Goal: Information Seeking & Learning: Learn about a topic

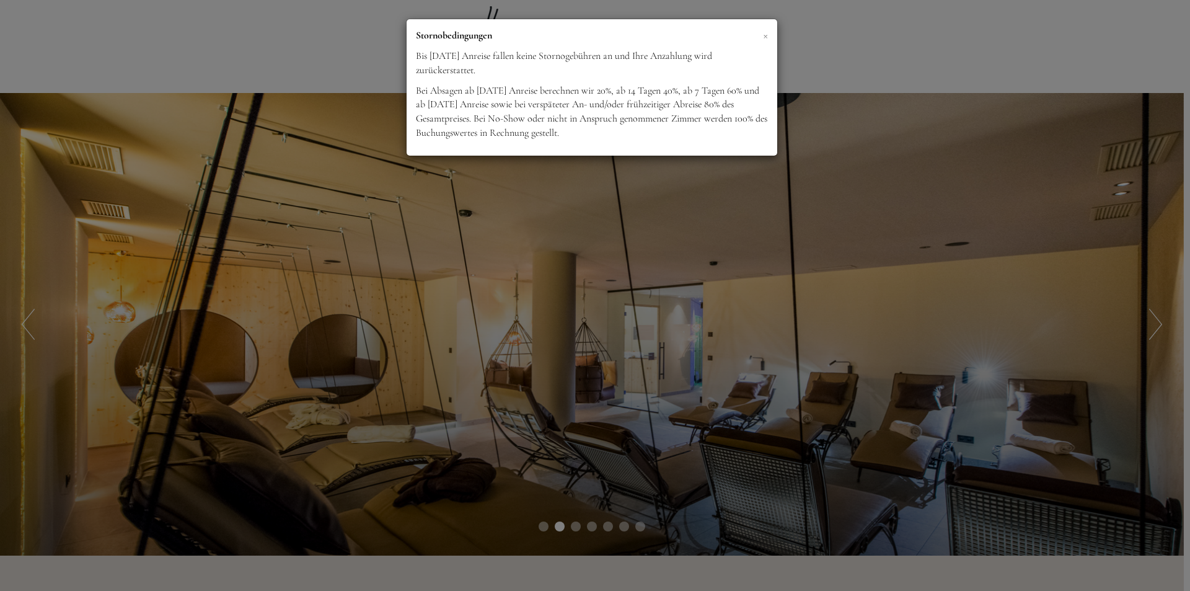
click at [766, 34] on span "×" at bounding box center [765, 34] width 5 height 15
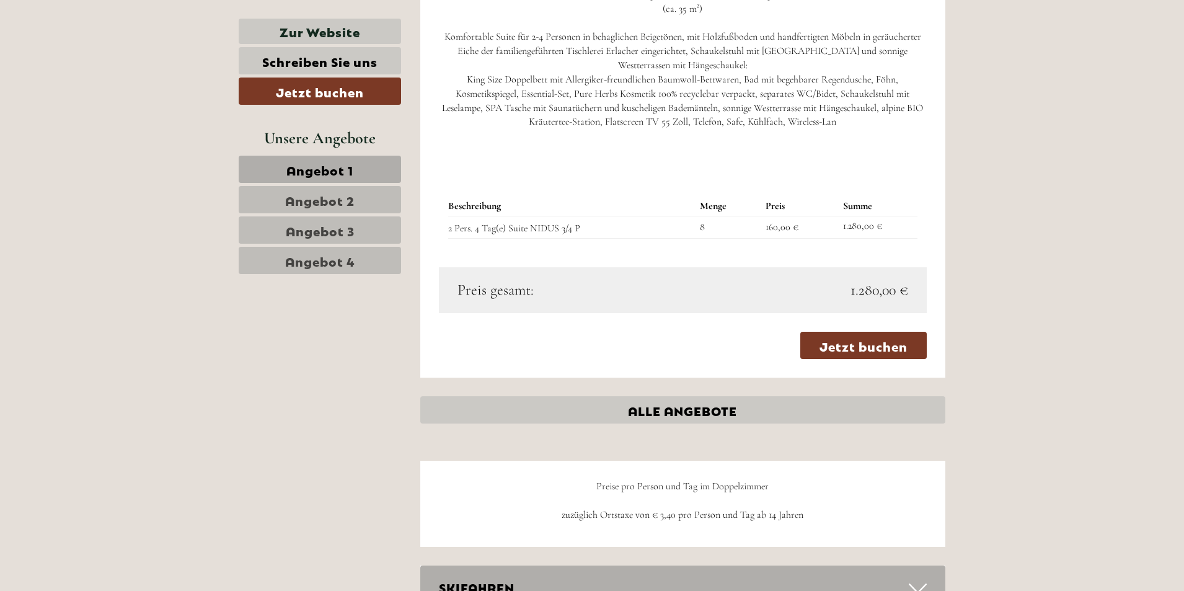
scroll to position [3161, 0]
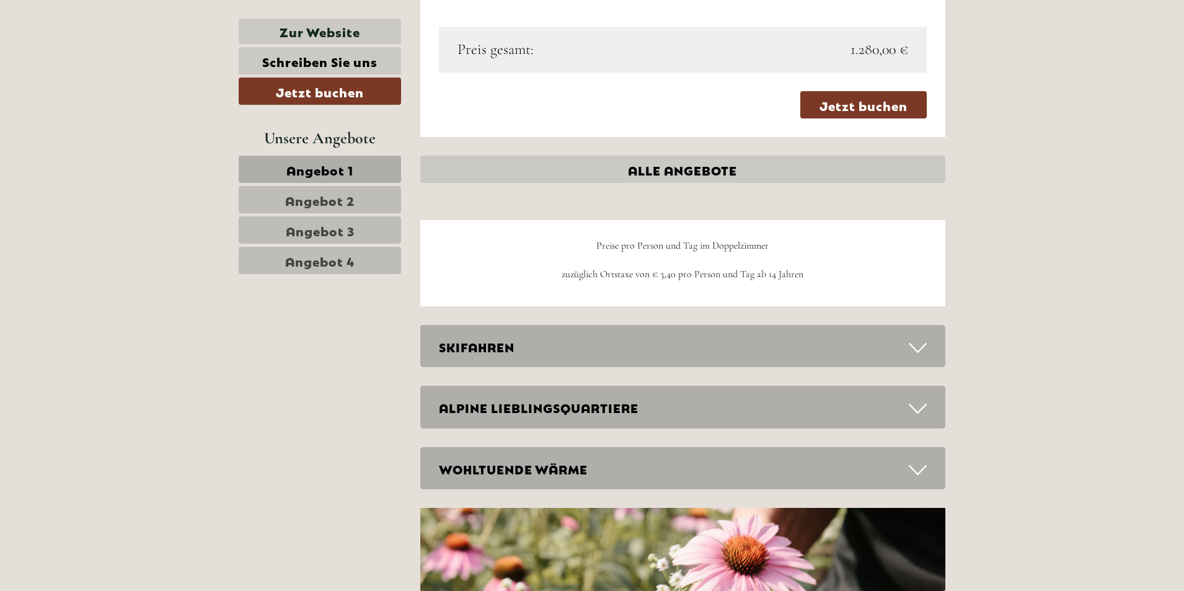
click at [907, 348] on div "SKIFAHREN" at bounding box center [683, 346] width 526 height 43
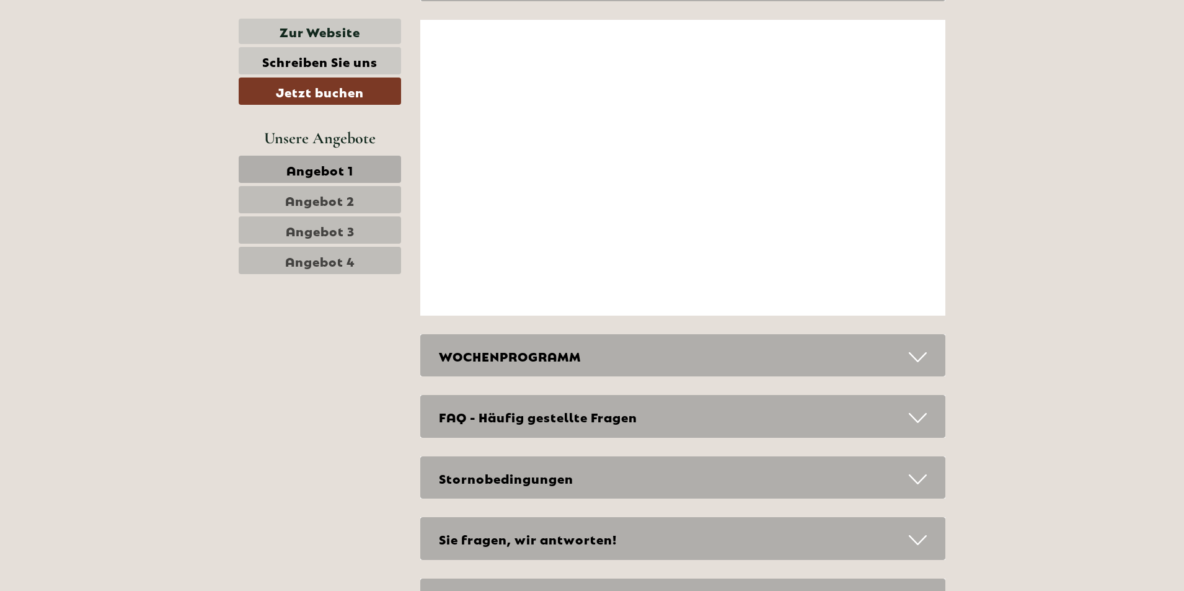
scroll to position [5082, 0]
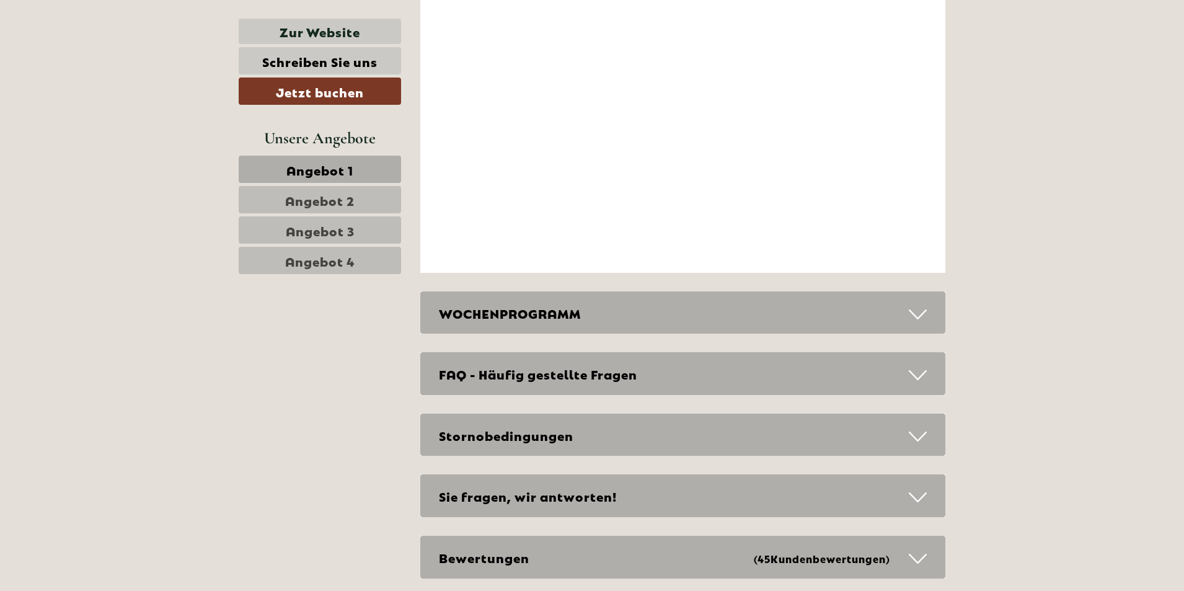
click at [930, 309] on div "WOCHENPROGRAMM" at bounding box center [683, 312] width 526 height 43
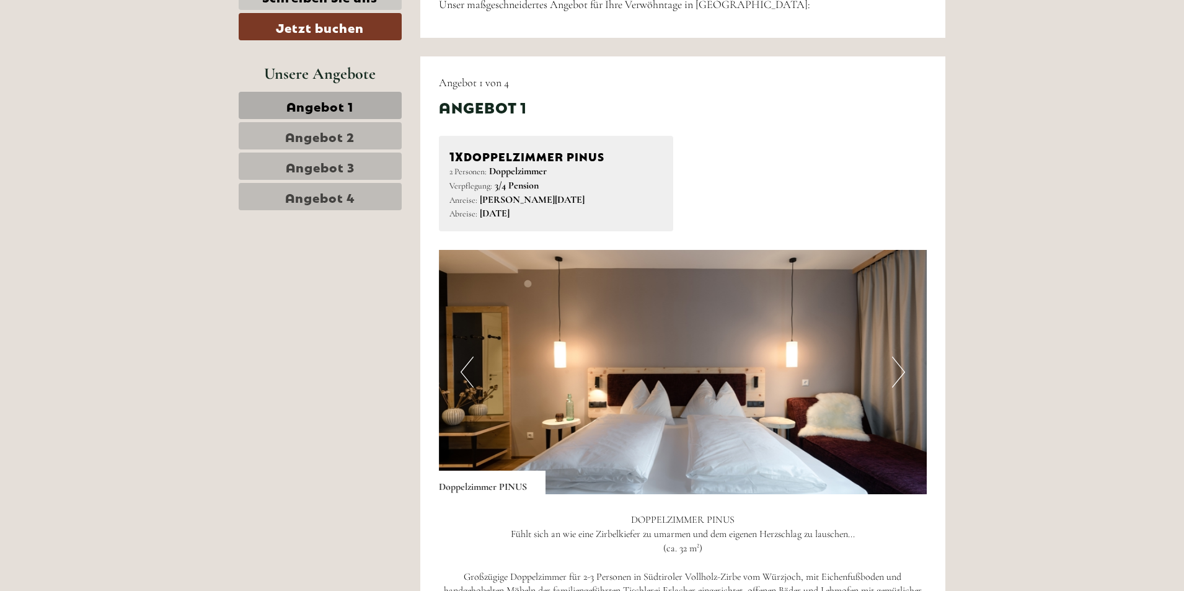
scroll to position [682, 0]
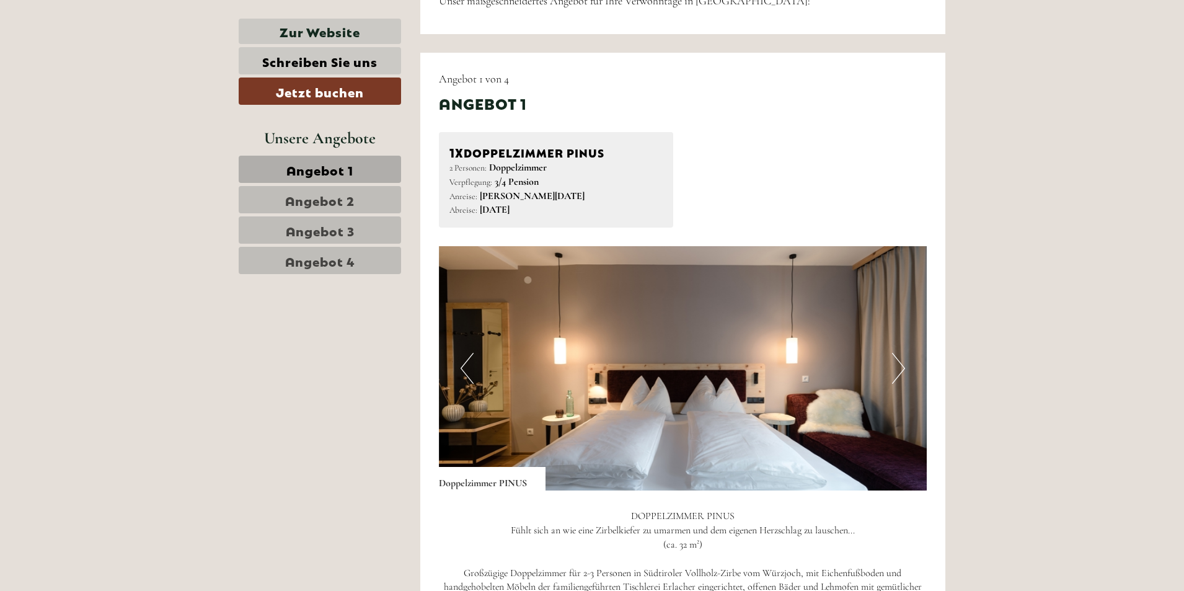
click at [894, 368] on button "Next" at bounding box center [898, 368] width 13 height 31
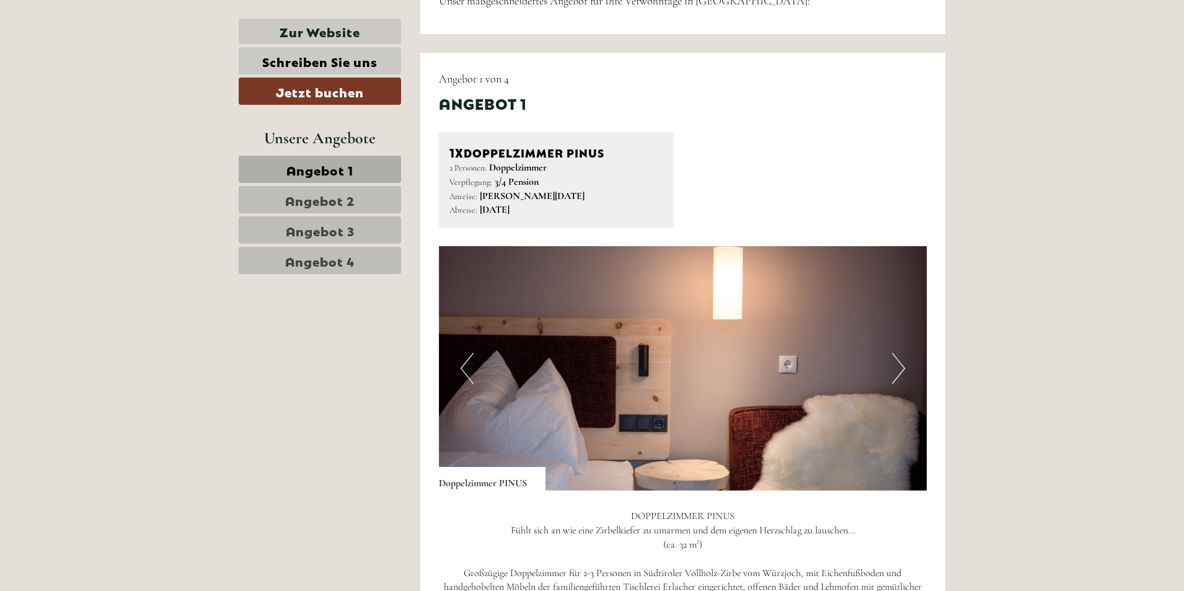
click at [894, 368] on button "Next" at bounding box center [898, 368] width 13 height 31
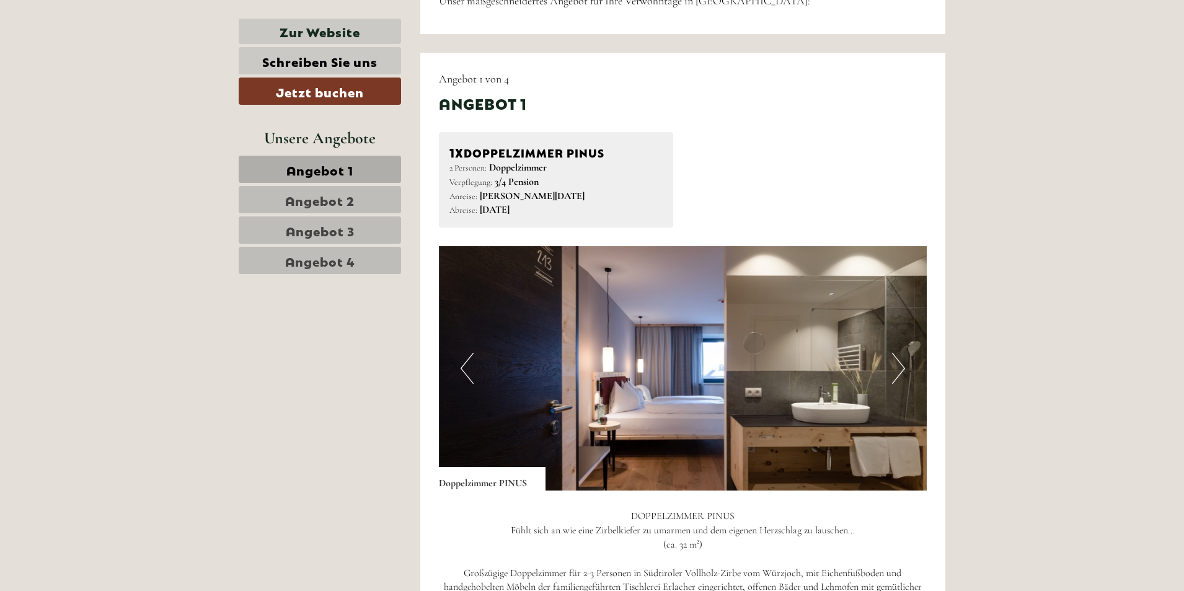
click at [902, 366] on button "Next" at bounding box center [898, 368] width 13 height 31
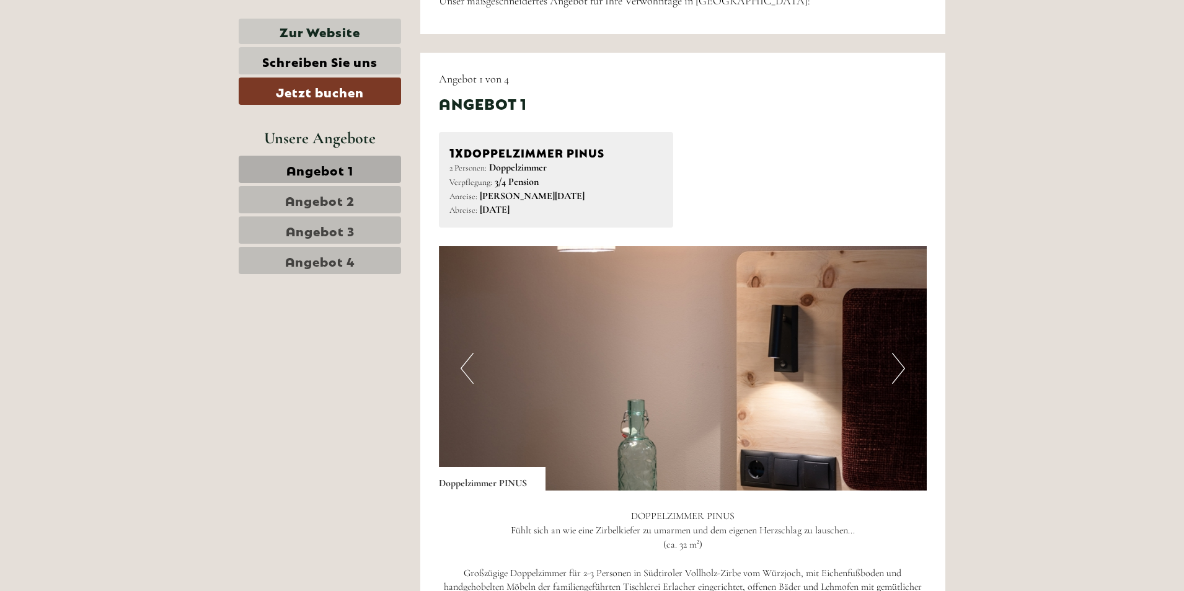
click at [902, 366] on button "Next" at bounding box center [898, 368] width 13 height 31
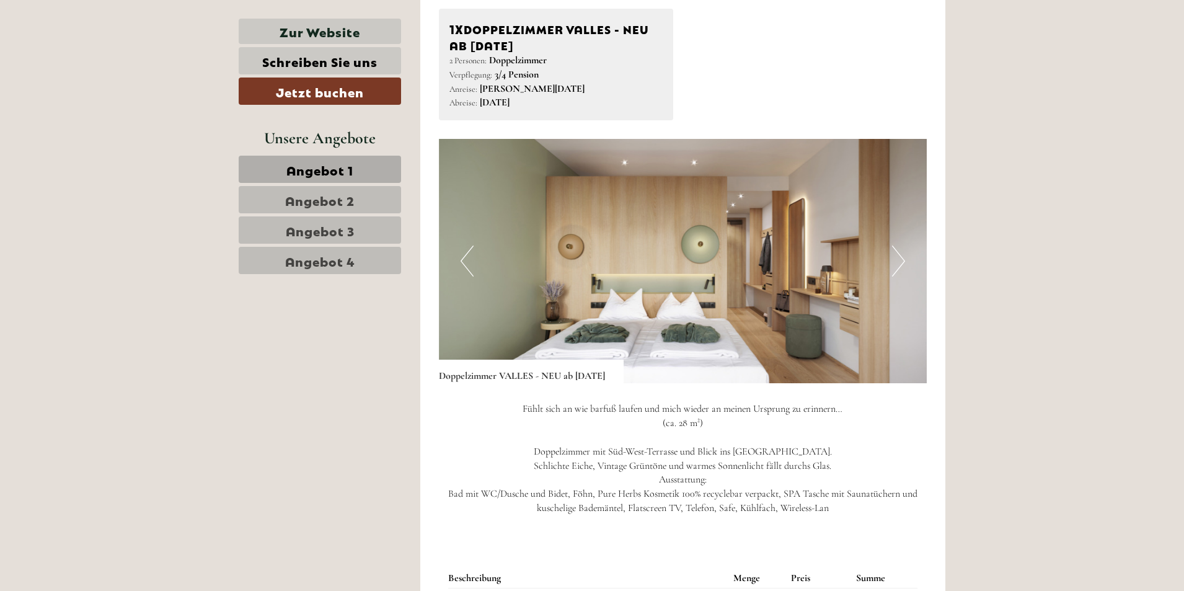
scroll to position [1673, 0]
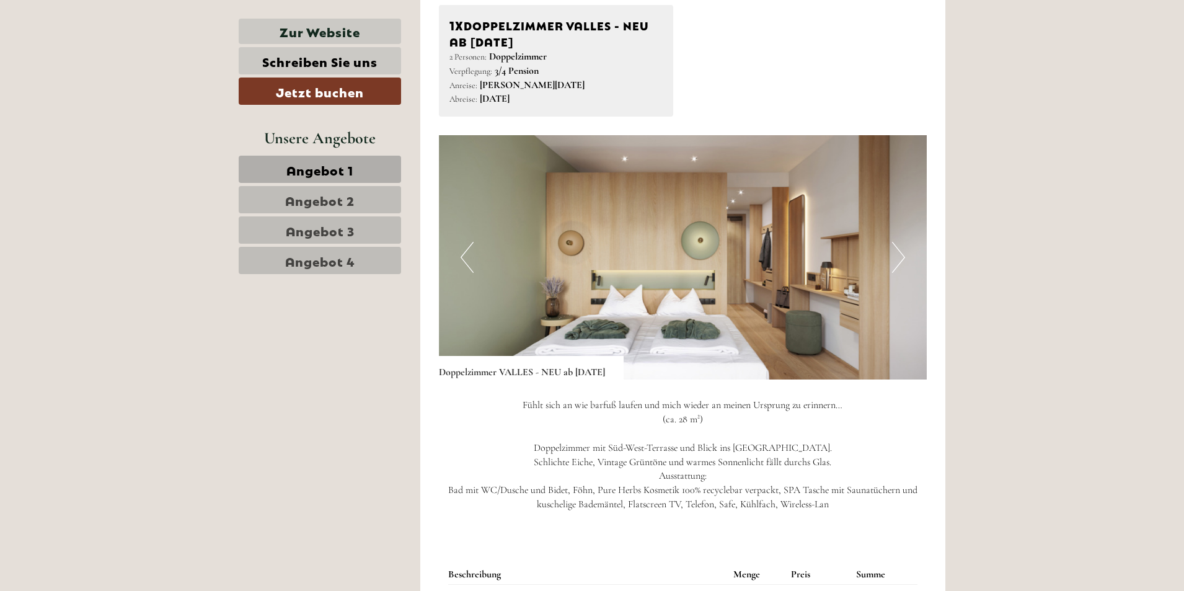
click at [892, 258] on button "Next" at bounding box center [898, 257] width 13 height 31
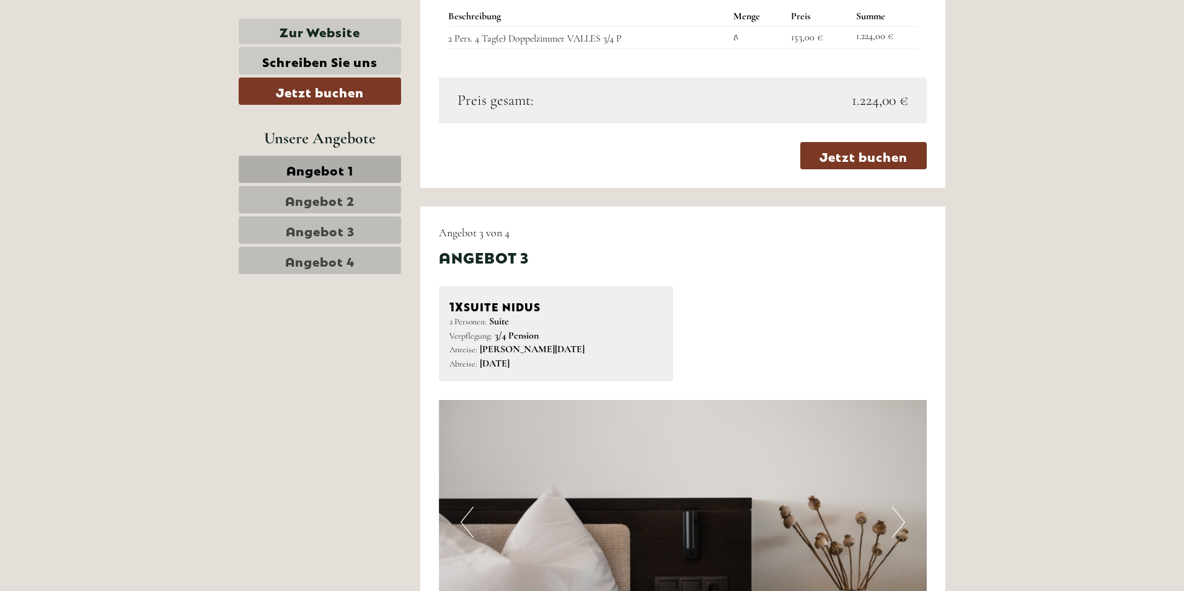
scroll to position [2479, 0]
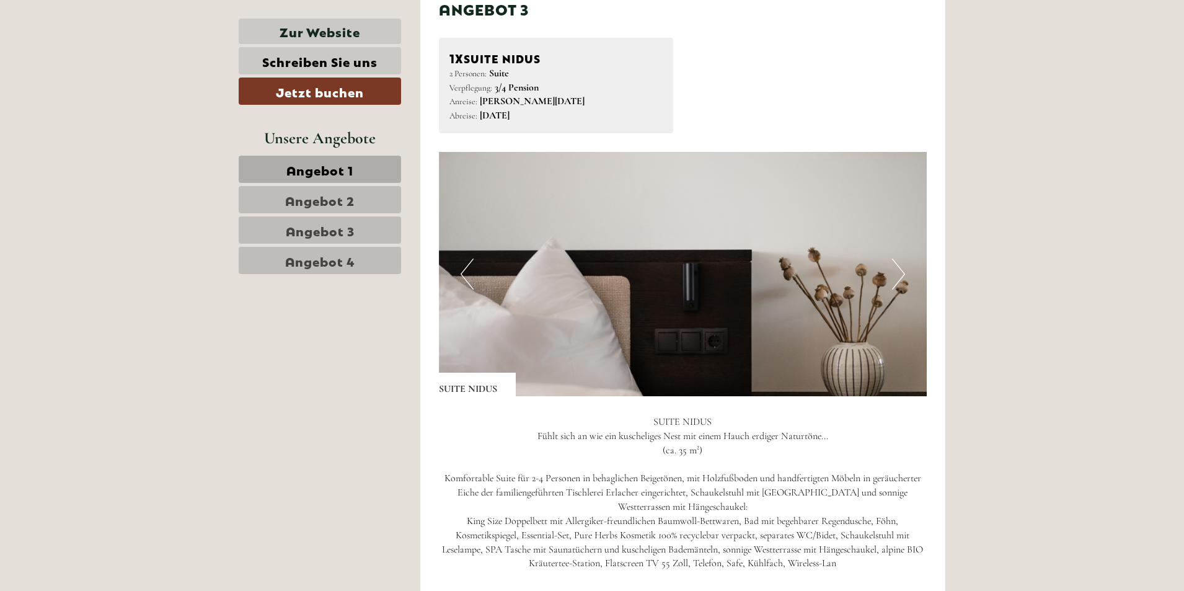
click at [902, 276] on button "Next" at bounding box center [898, 273] width 13 height 31
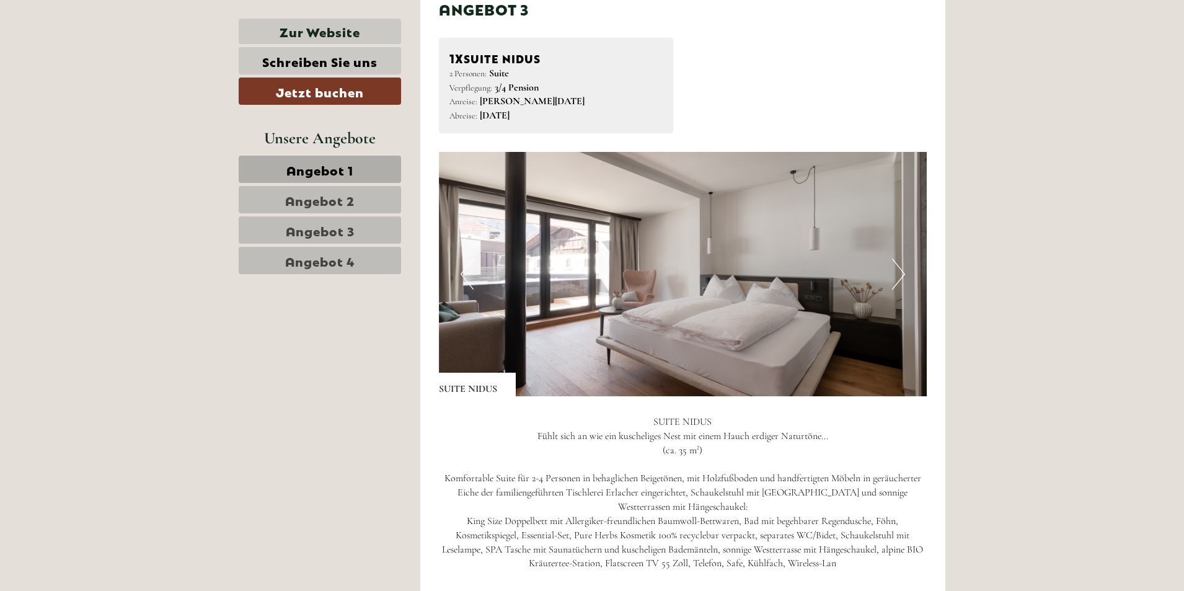
click at [902, 276] on button "Next" at bounding box center [898, 273] width 13 height 31
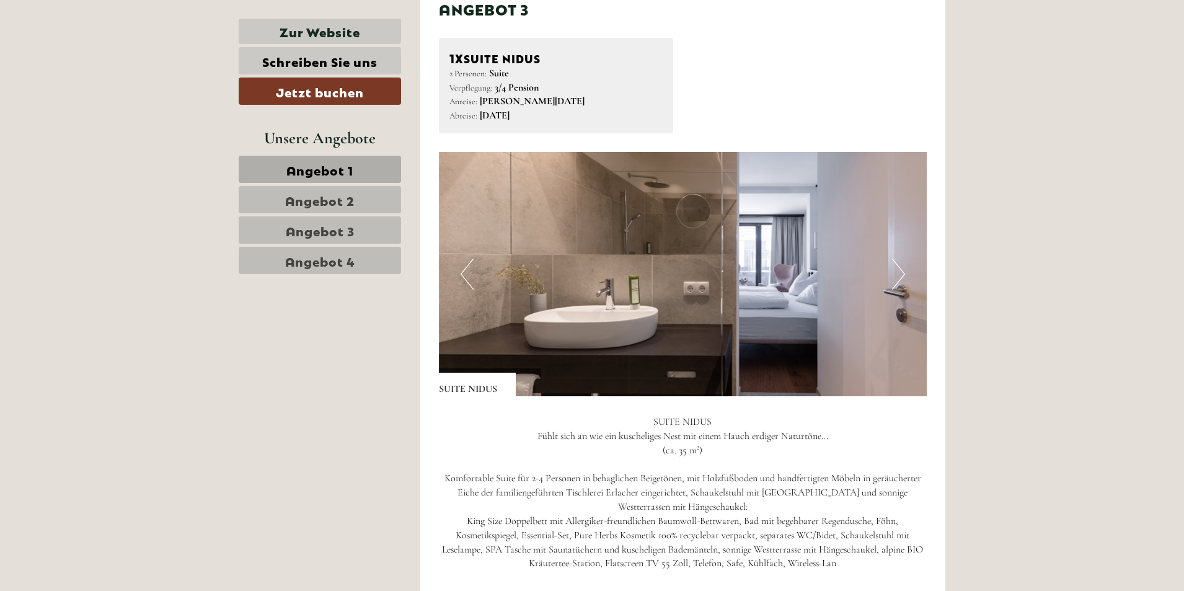
click at [902, 276] on button "Next" at bounding box center [898, 273] width 13 height 31
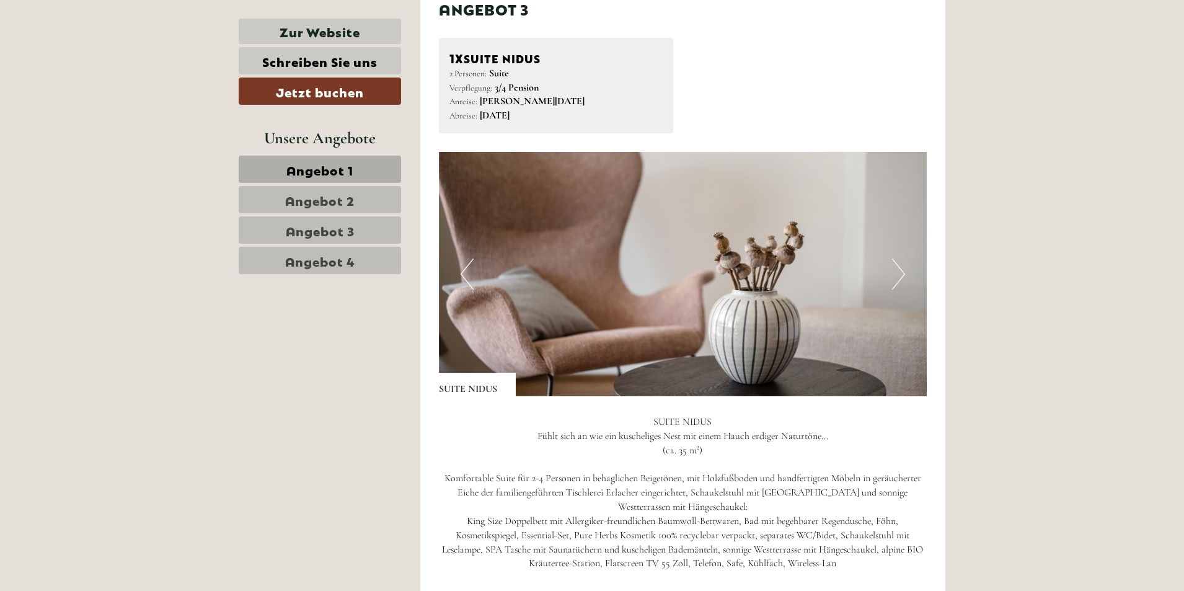
click at [902, 276] on button "Next" at bounding box center [898, 273] width 13 height 31
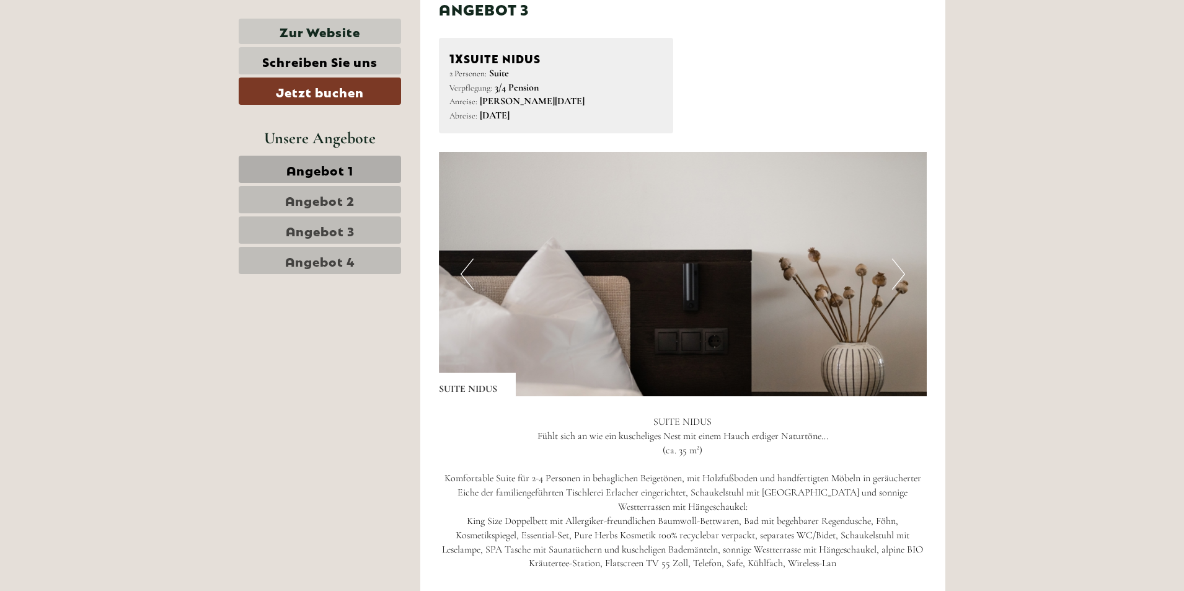
click at [902, 276] on button "Next" at bounding box center [898, 273] width 13 height 31
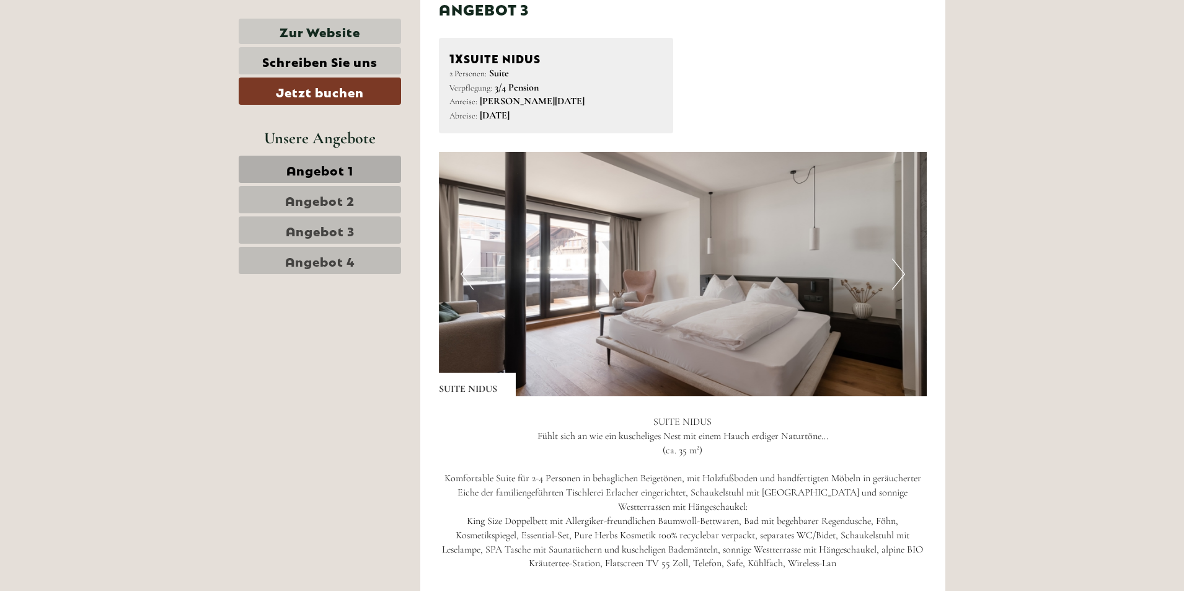
click at [902, 276] on button "Next" at bounding box center [898, 273] width 13 height 31
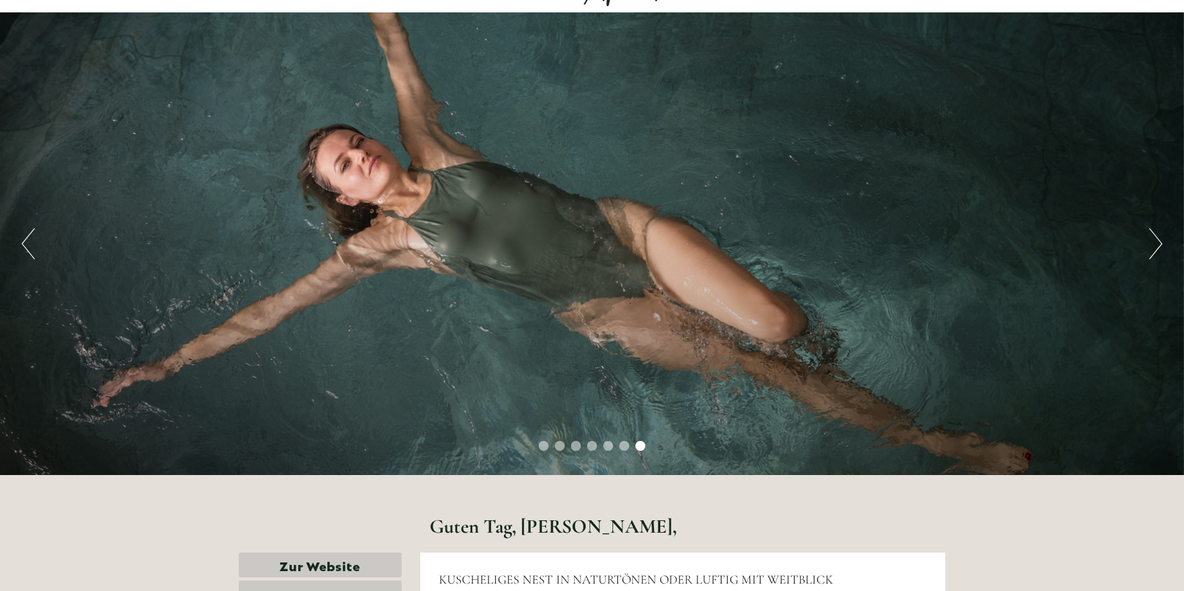
scroll to position [0, 0]
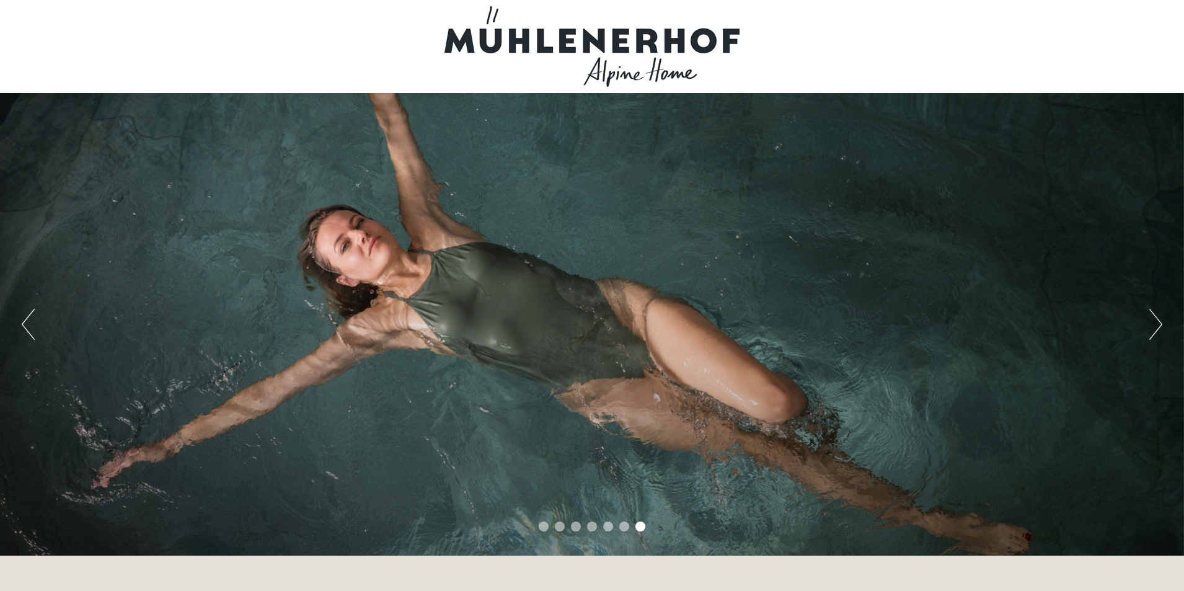
click at [1155, 326] on button "Next" at bounding box center [1155, 324] width 13 height 31
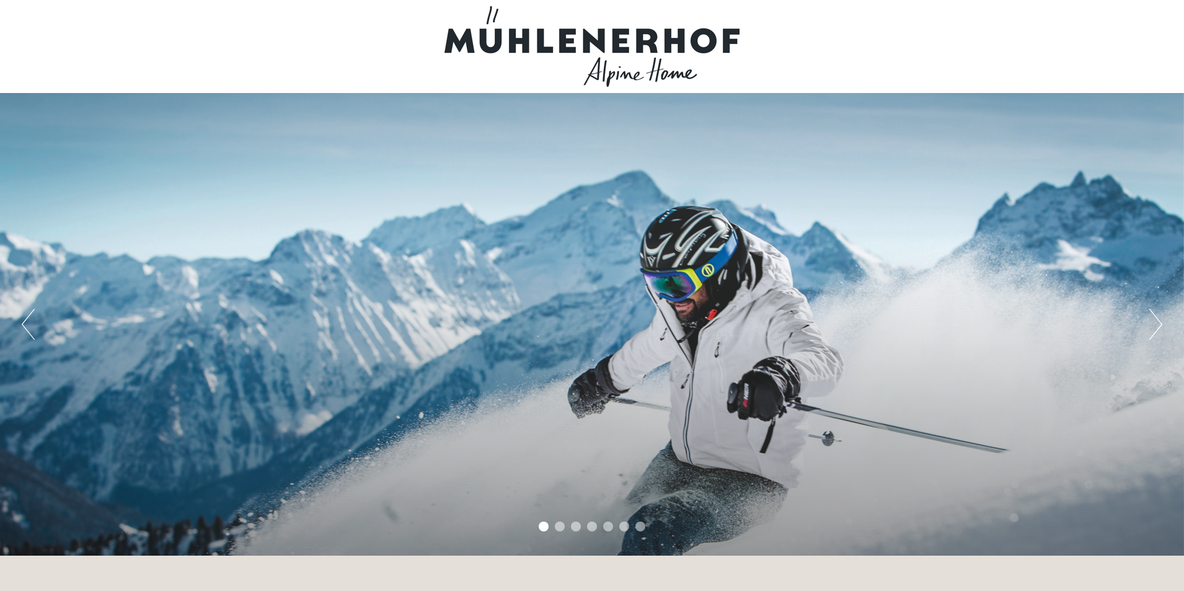
click at [1155, 326] on button "Next" at bounding box center [1155, 324] width 13 height 31
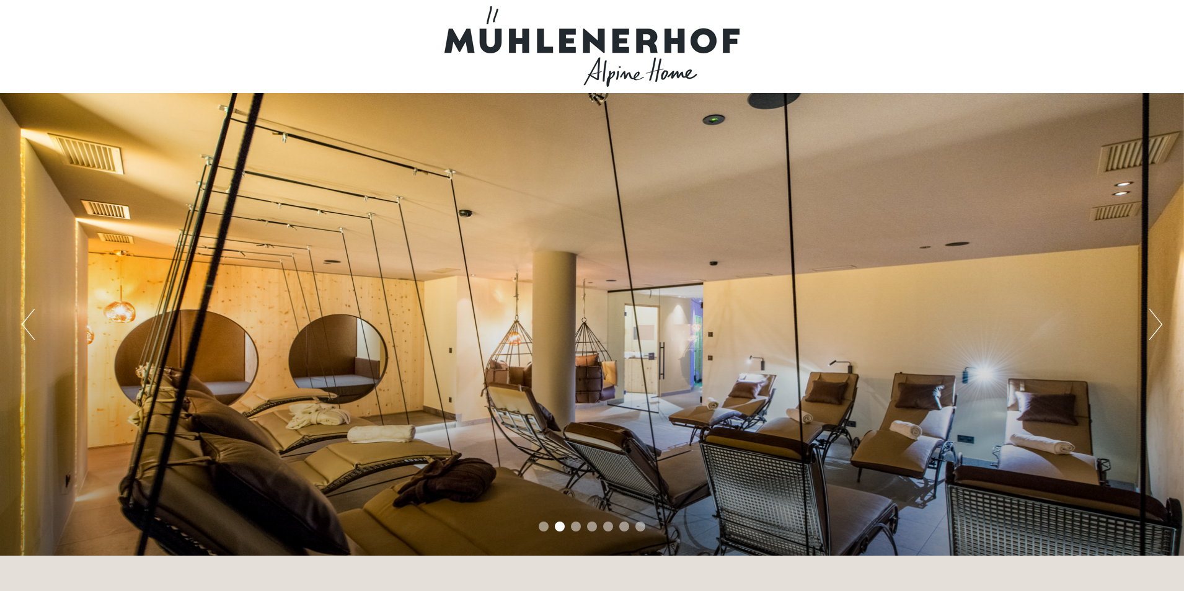
click at [1155, 326] on button "Next" at bounding box center [1155, 324] width 13 height 31
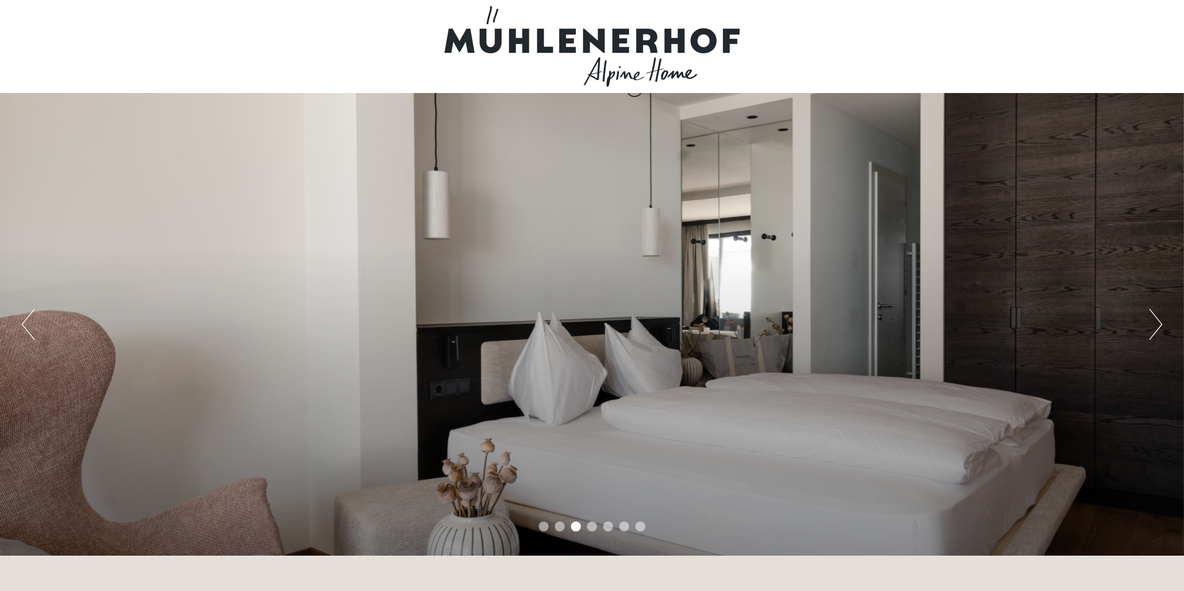
click at [1155, 326] on button "Next" at bounding box center [1155, 324] width 13 height 31
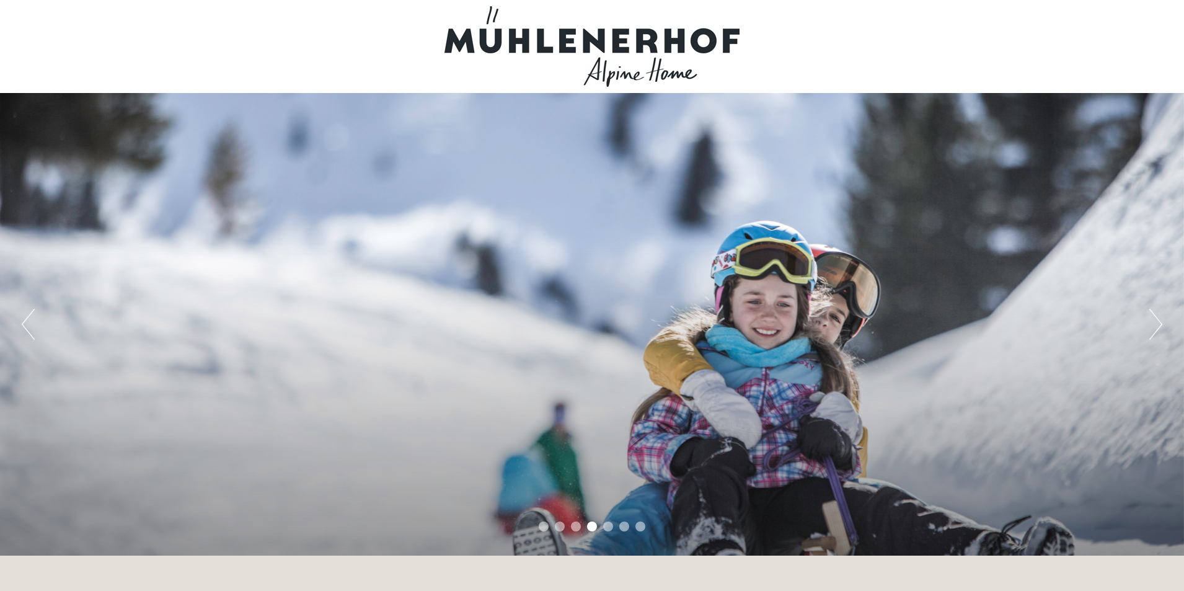
click at [1155, 326] on button "Next" at bounding box center [1155, 324] width 13 height 31
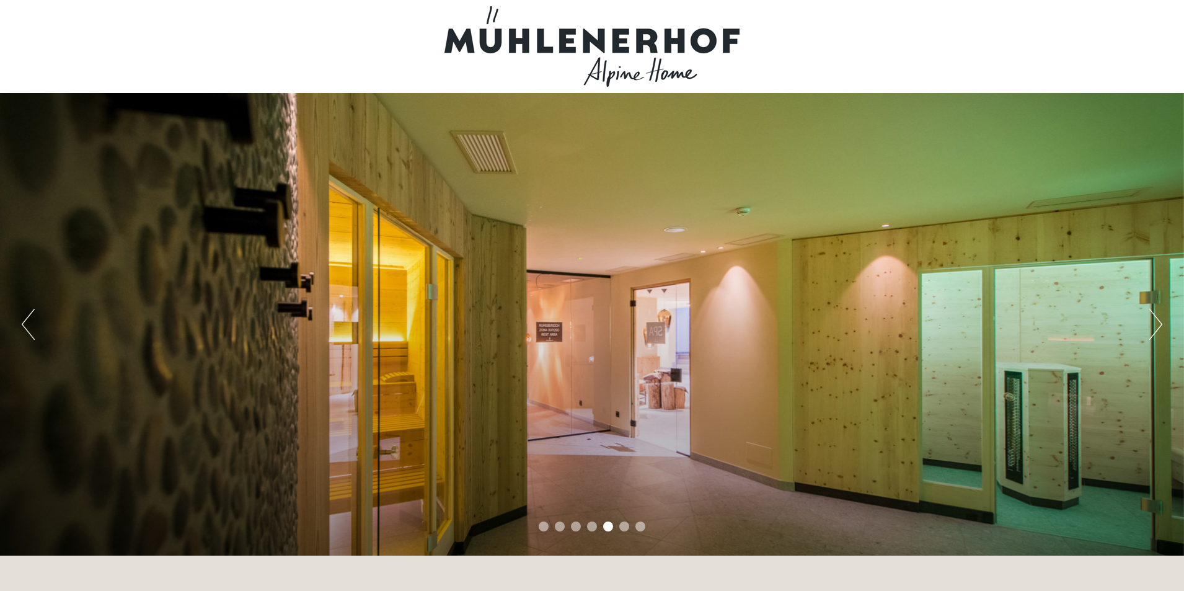
click at [1155, 326] on button "Next" at bounding box center [1155, 324] width 13 height 31
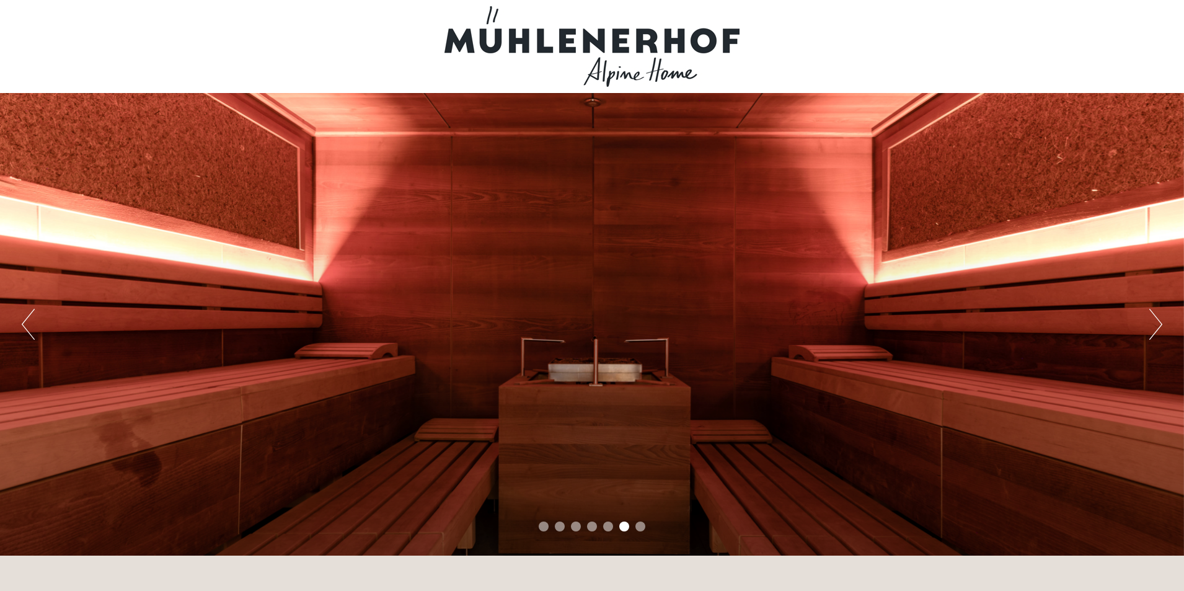
click at [1155, 326] on button "Next" at bounding box center [1155, 324] width 13 height 31
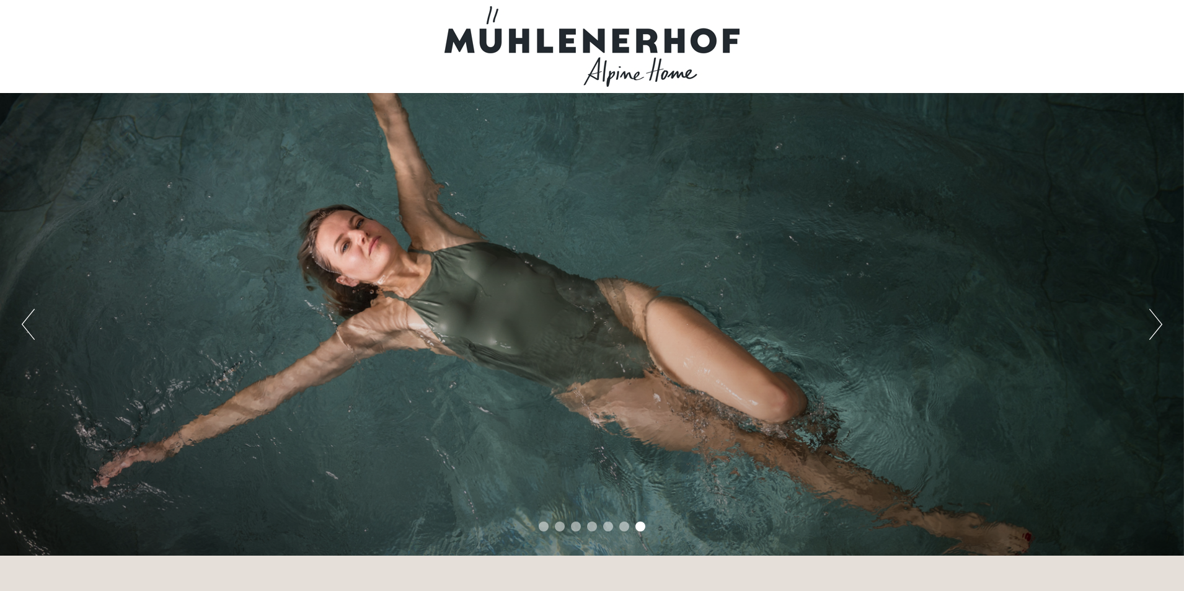
click at [1155, 326] on button "Next" at bounding box center [1155, 324] width 13 height 31
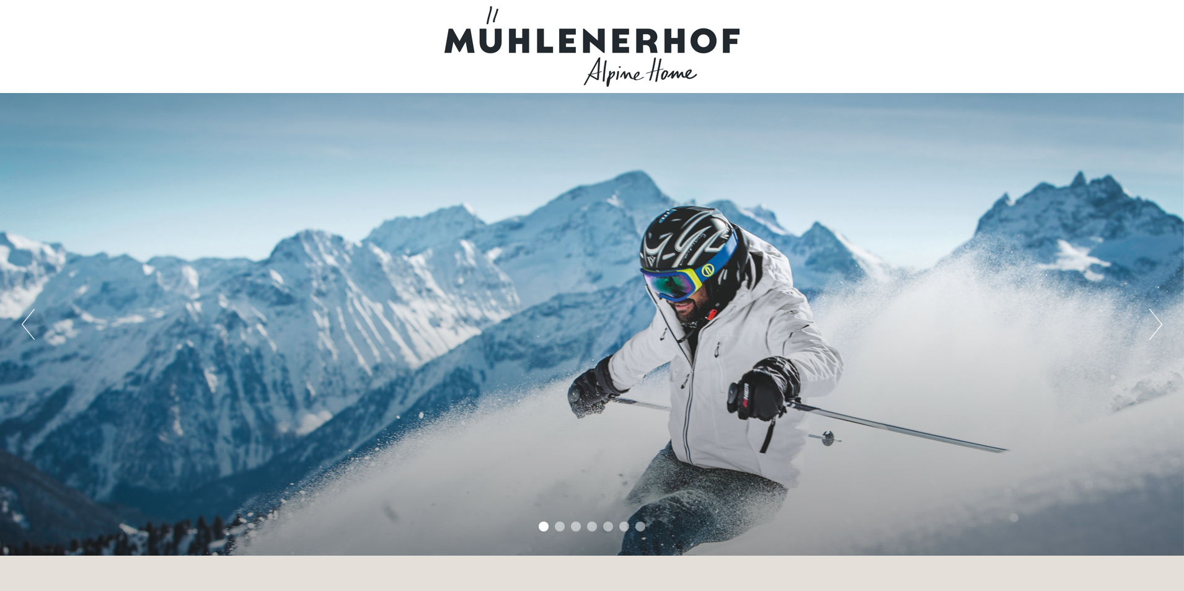
click at [1155, 326] on button "Next" at bounding box center [1155, 324] width 13 height 31
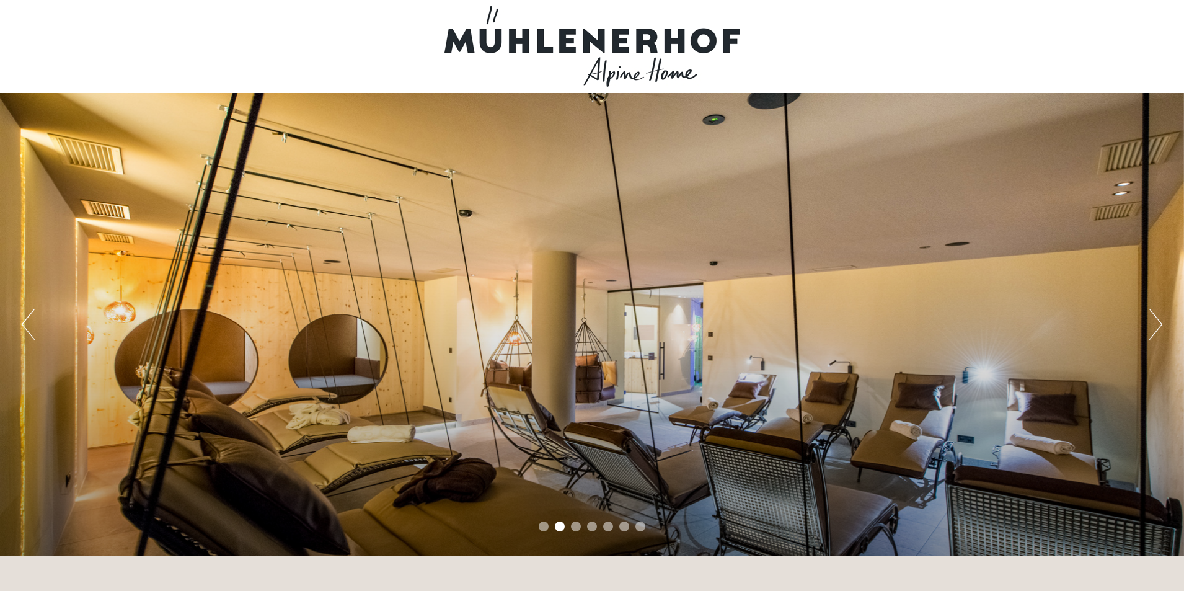
click at [1155, 326] on button "Next" at bounding box center [1155, 324] width 13 height 31
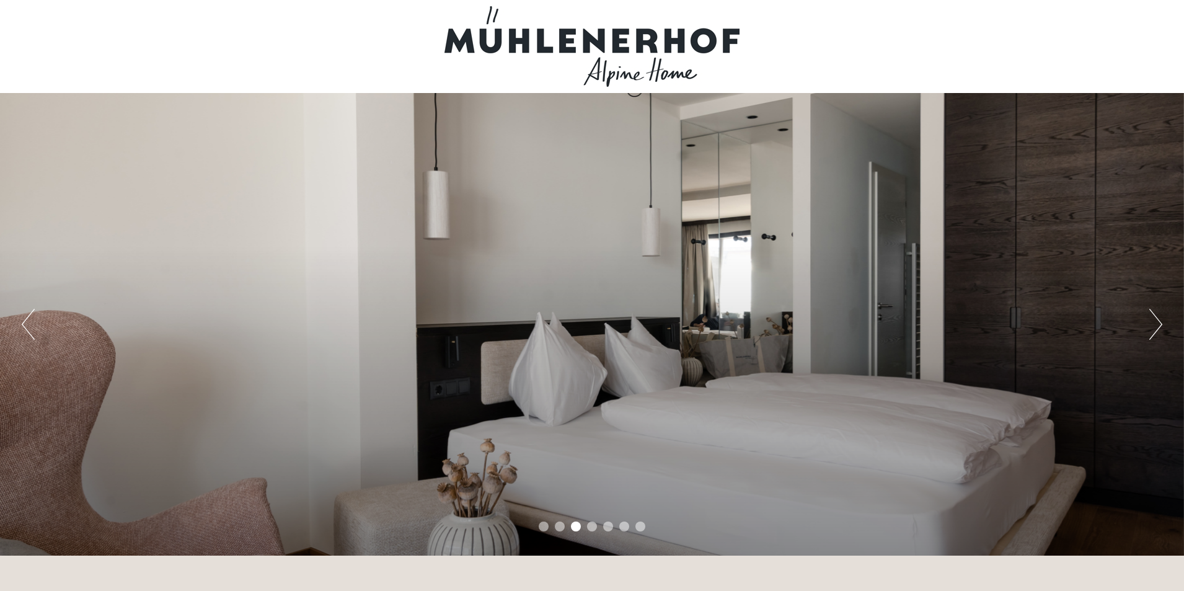
click at [1155, 326] on button "Next" at bounding box center [1155, 324] width 13 height 31
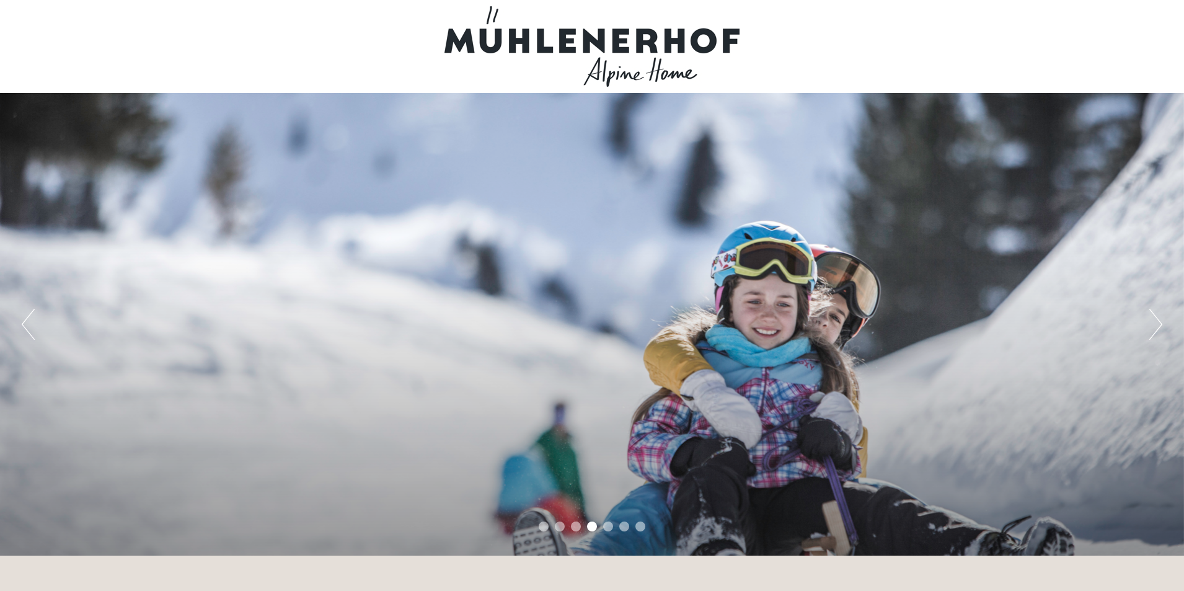
click at [1155, 326] on button "Next" at bounding box center [1155, 324] width 13 height 31
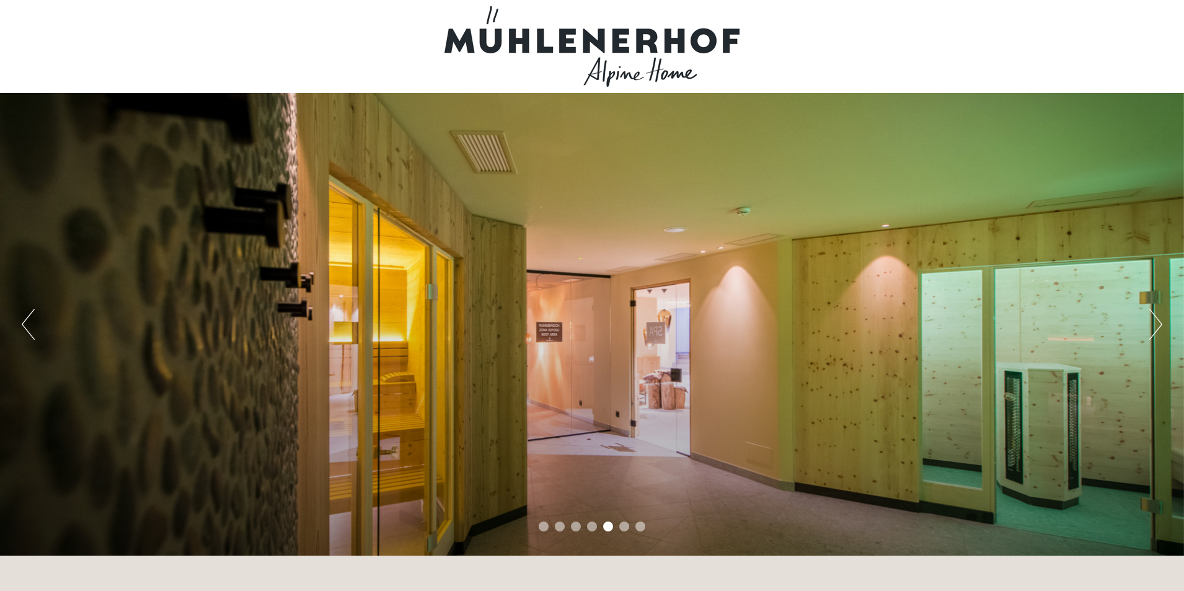
click at [1155, 326] on button "Next" at bounding box center [1155, 324] width 13 height 31
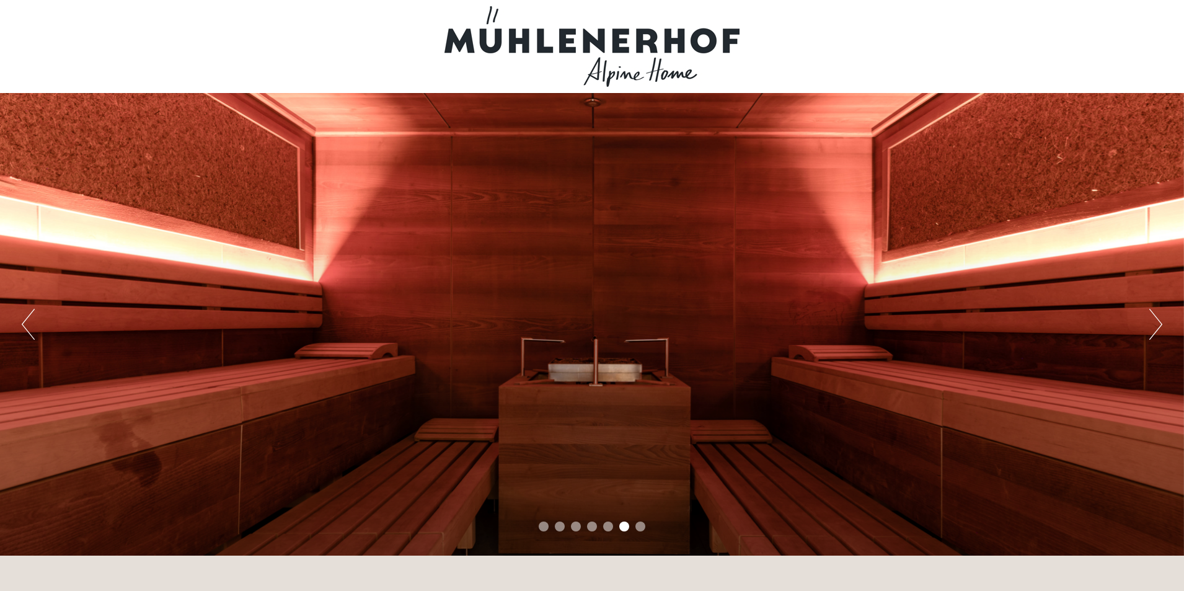
click at [1155, 326] on button "Next" at bounding box center [1155, 324] width 13 height 31
